Goal: Task Accomplishment & Management: Manage account settings

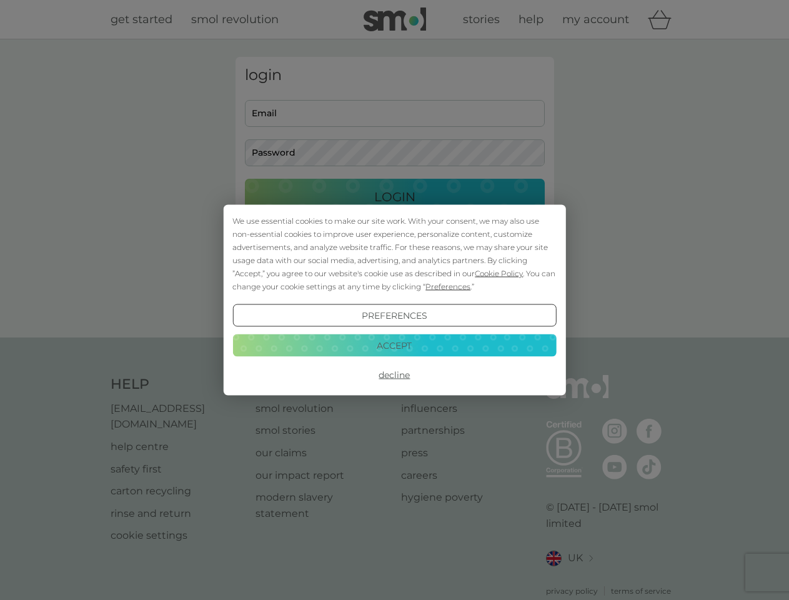
click at [499, 273] on span "Cookie Policy" at bounding box center [499, 273] width 48 height 9
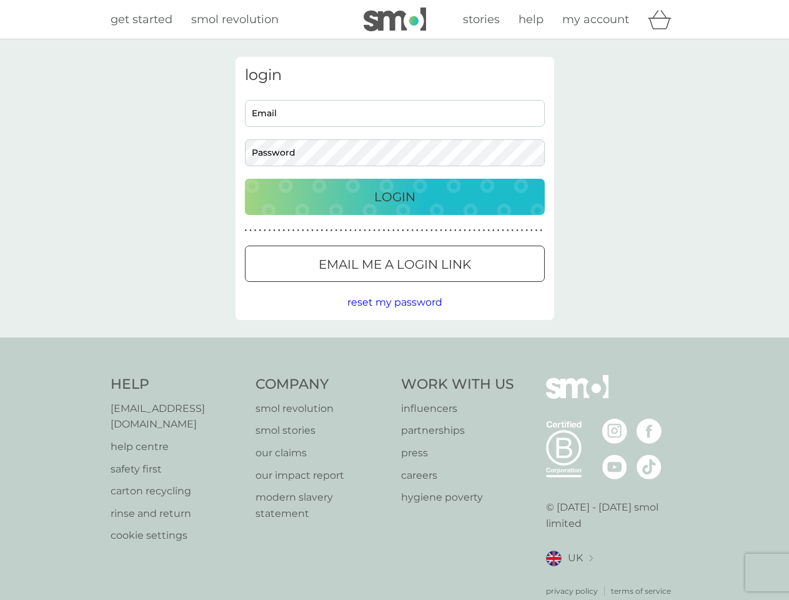
click at [447, 286] on div "login Email Password Login ● ● ● ● ● ● ● ● ● ● ● ● ● ● ● ● ● ● ● ● ● ● ● ● ● ● …" at bounding box center [395, 188] width 319 height 263
click at [394, 315] on div "login Email Password Login ● ● ● ● ● ● ● ● ● ● ● ● ● ● ● ● ● ● ● ● ● ● ● ● ● ● …" at bounding box center [395, 188] width 319 height 263
click at [394, 375] on div "Help [EMAIL_ADDRESS][DOMAIN_NAME] help centre safety first carton recycling rin…" at bounding box center [395, 486] width 568 height 222
click at [394, 345] on div "Help [EMAIL_ADDRESS][DOMAIN_NAME] help centre safety first carton recycling rin…" at bounding box center [394, 485] width 789 height 297
